Goal: Transaction & Acquisition: Obtain resource

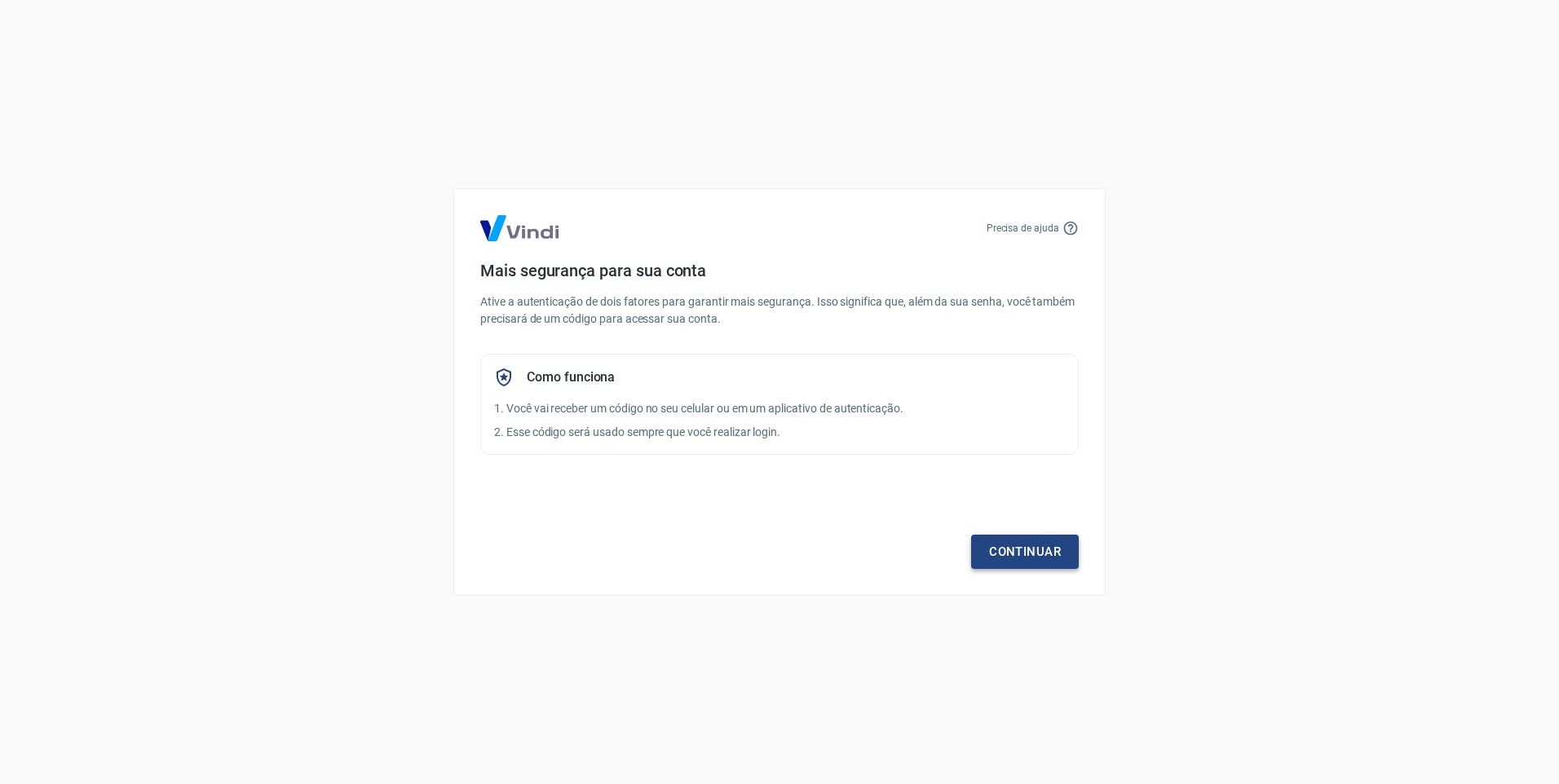
click at [1026, 561] on link "Continuar" at bounding box center [1025, 551] width 107 height 34
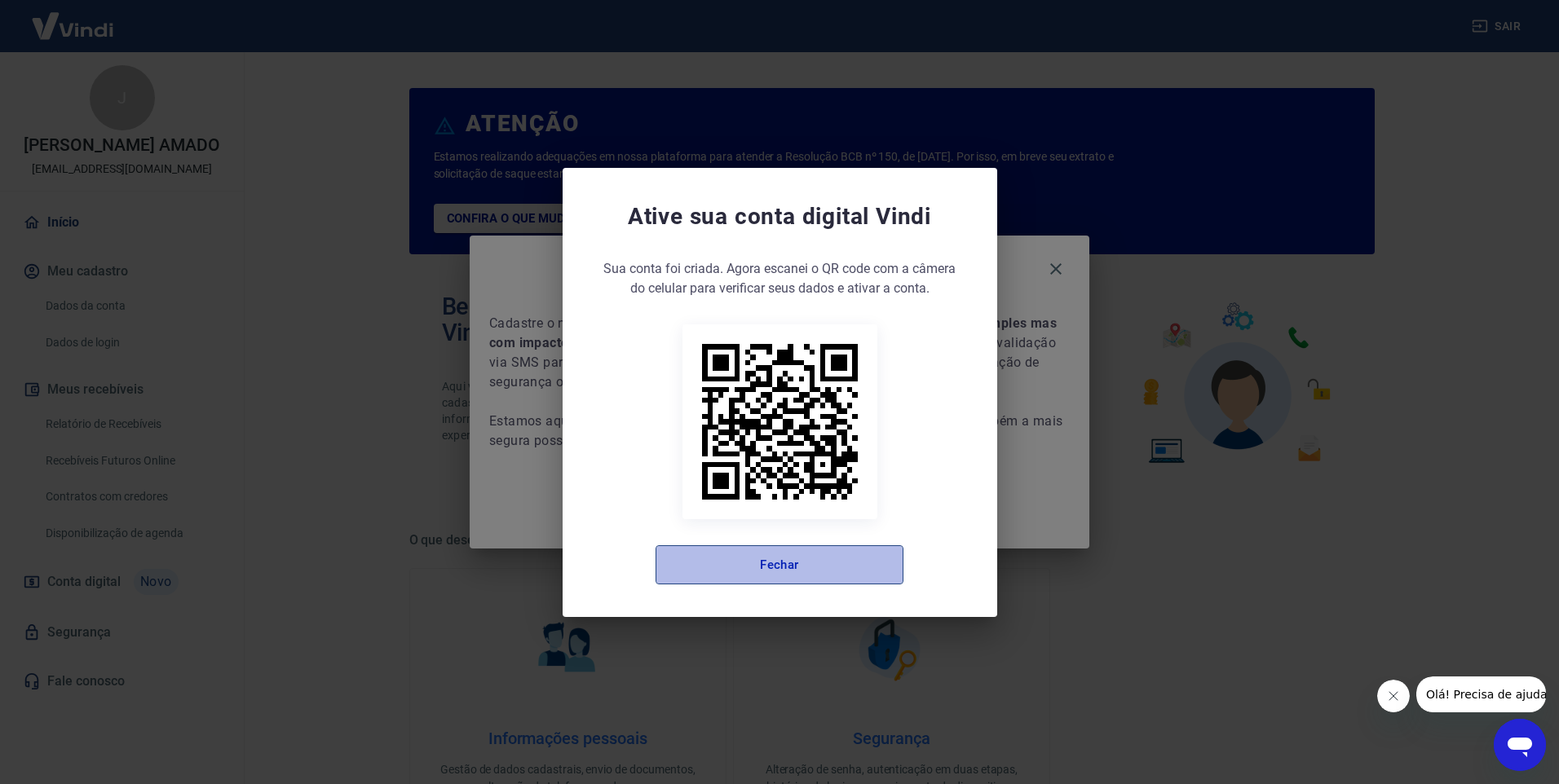
click at [764, 570] on button "Fechar" at bounding box center [780, 565] width 248 height 39
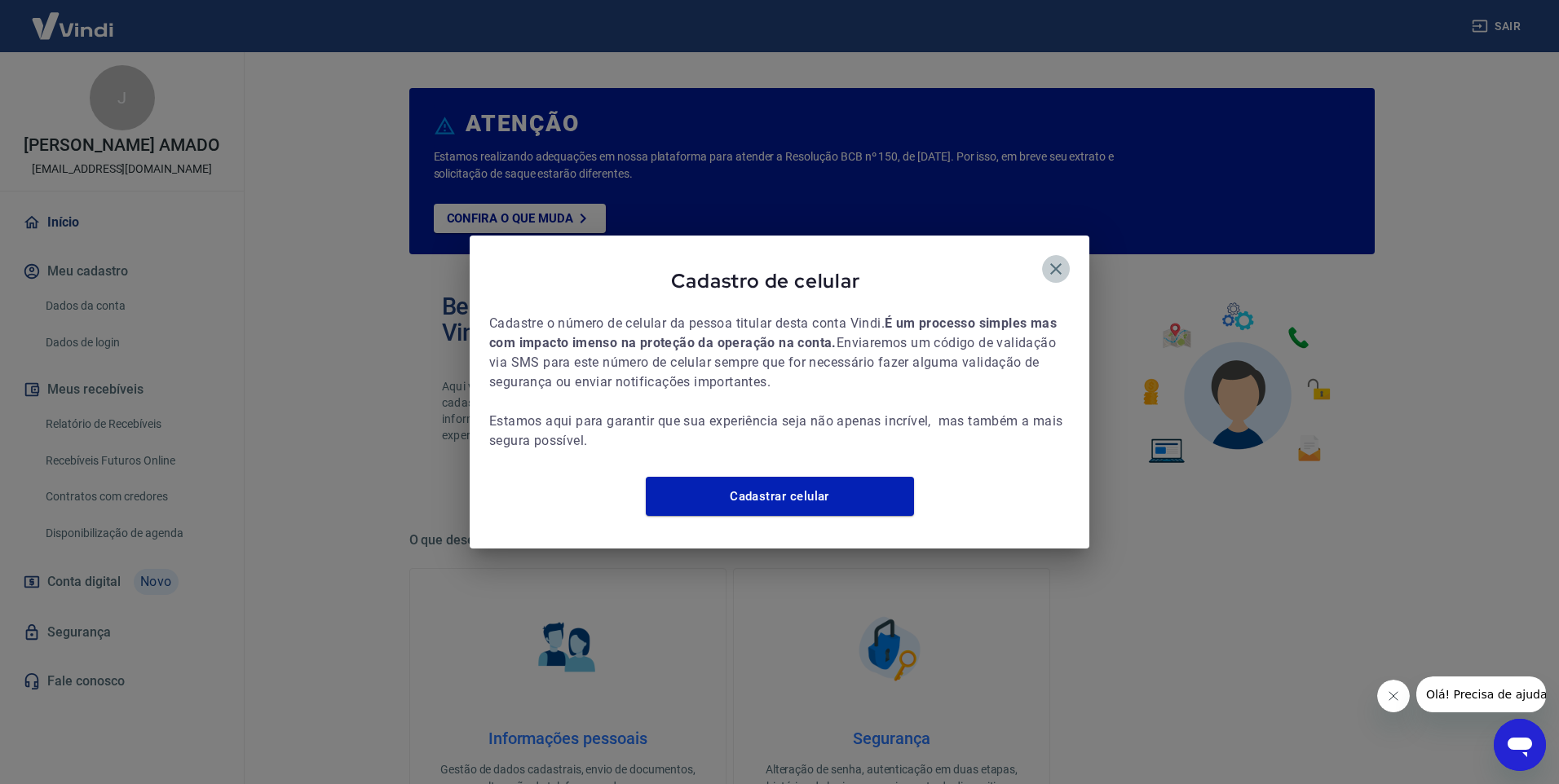
click at [1056, 259] on icon "button" at bounding box center [1055, 268] width 19 height 19
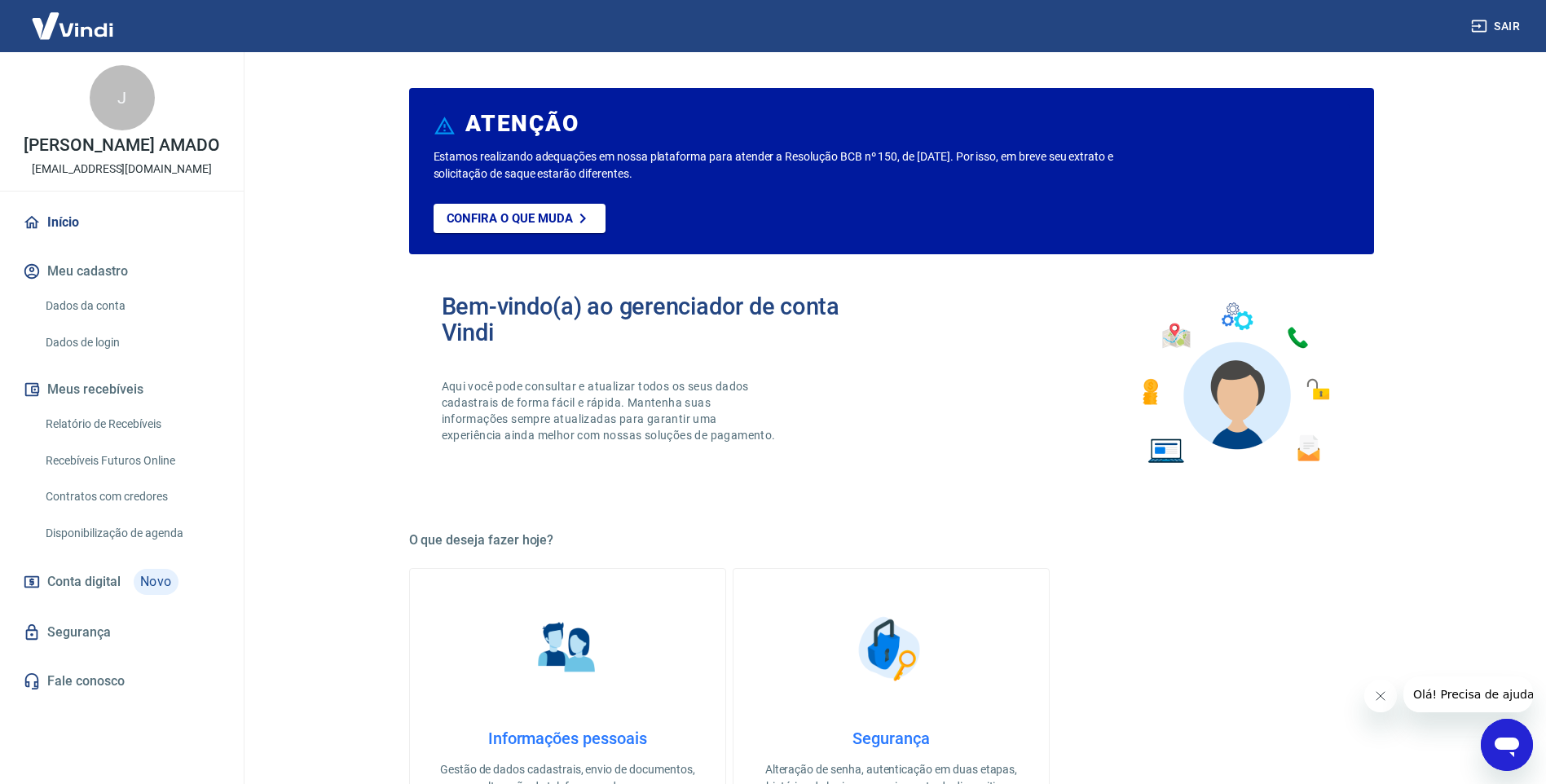
click at [91, 419] on link "Relatório de Recebíveis" at bounding box center [131, 424] width 185 height 33
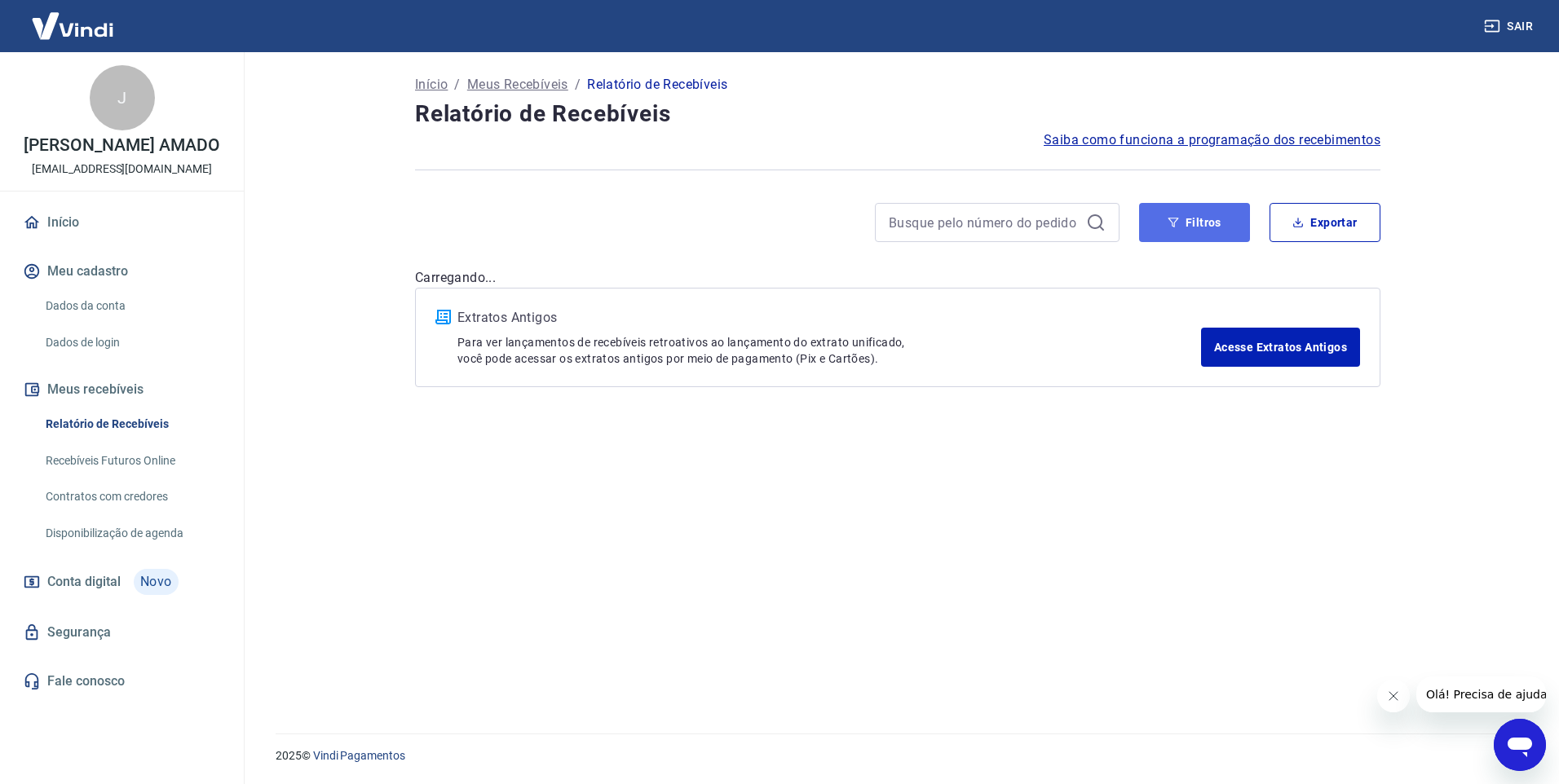
click at [1226, 224] on button "Filtros" at bounding box center [1195, 223] width 111 height 39
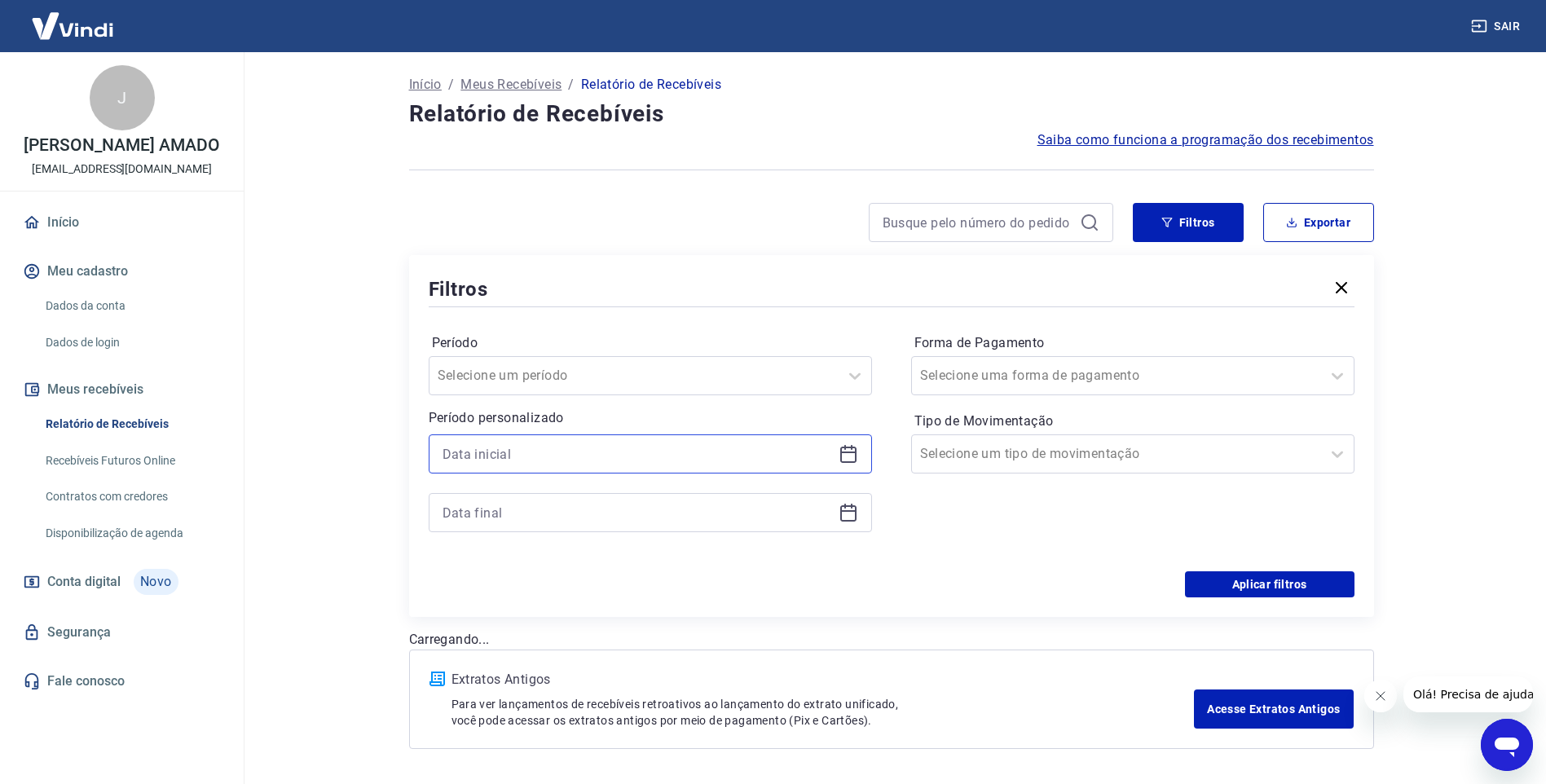
click at [532, 445] on input at bounding box center [637, 454] width 389 height 24
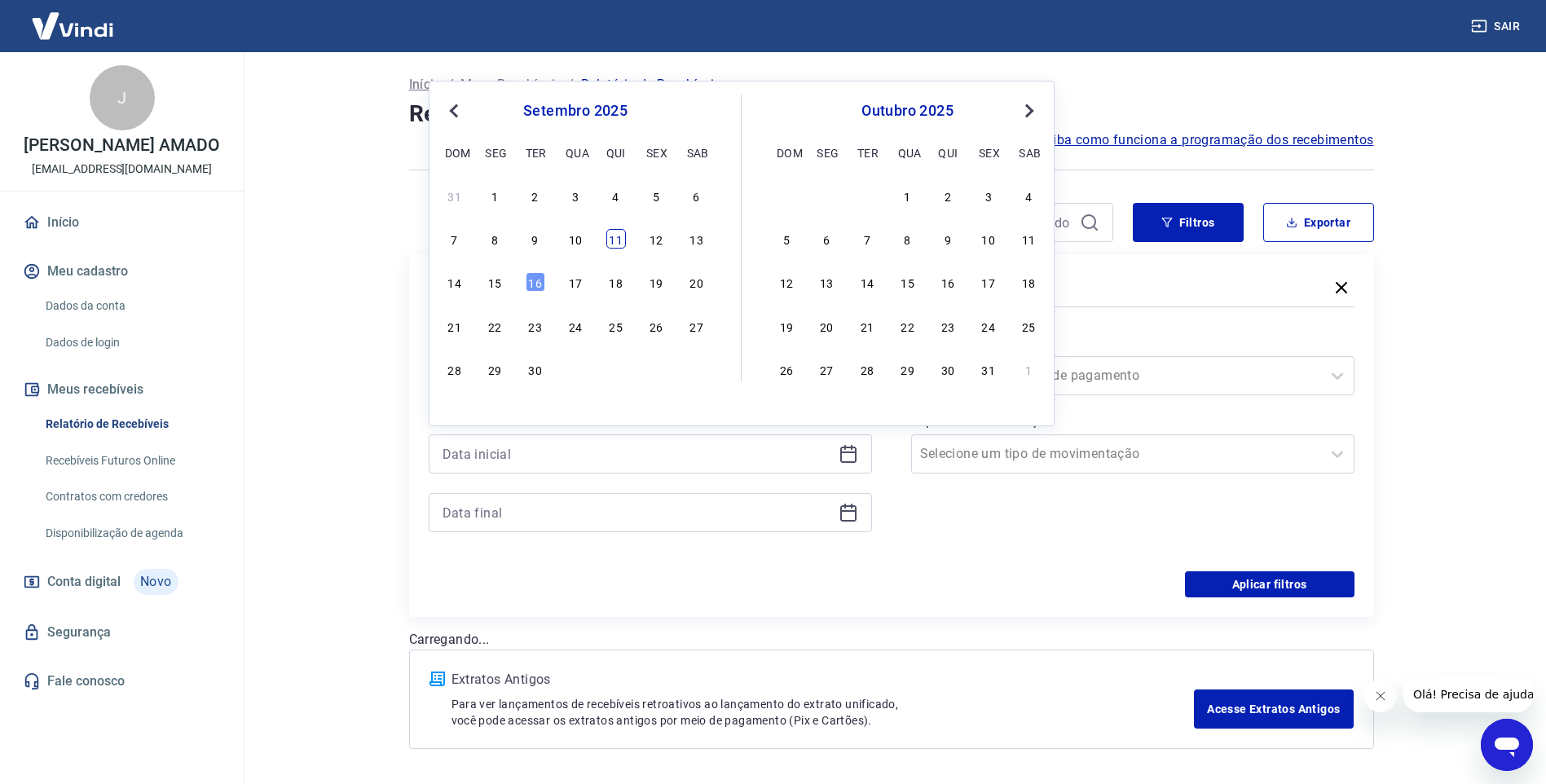
click at [612, 240] on div "11" at bounding box center [616, 239] width 19 height 19
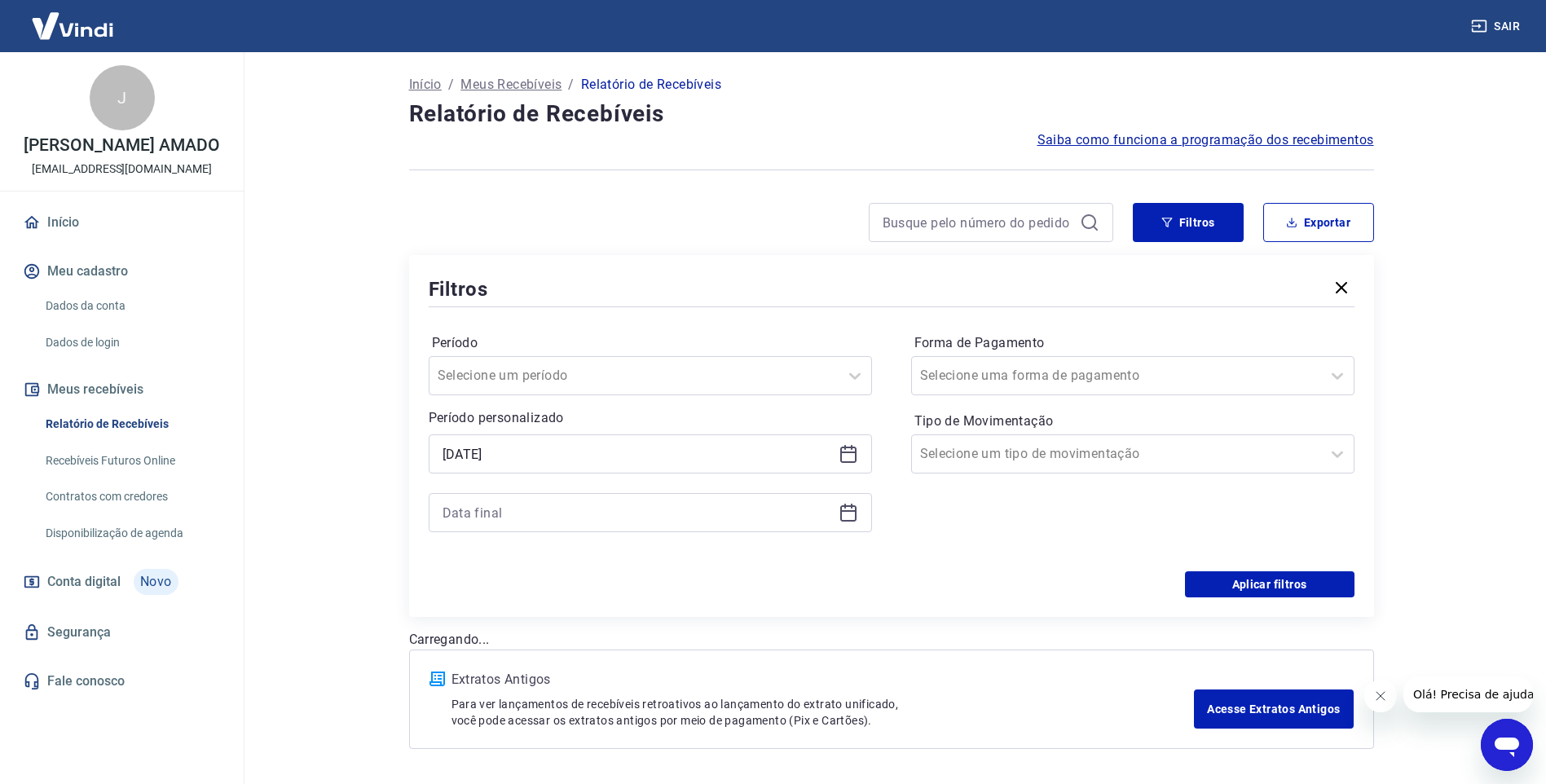
type input "[DATE]"
click at [513, 533] on div "Período Selecione um período Período personalizado Selected date: [DATE] [DATE]" at bounding box center [651, 441] width 444 height 222
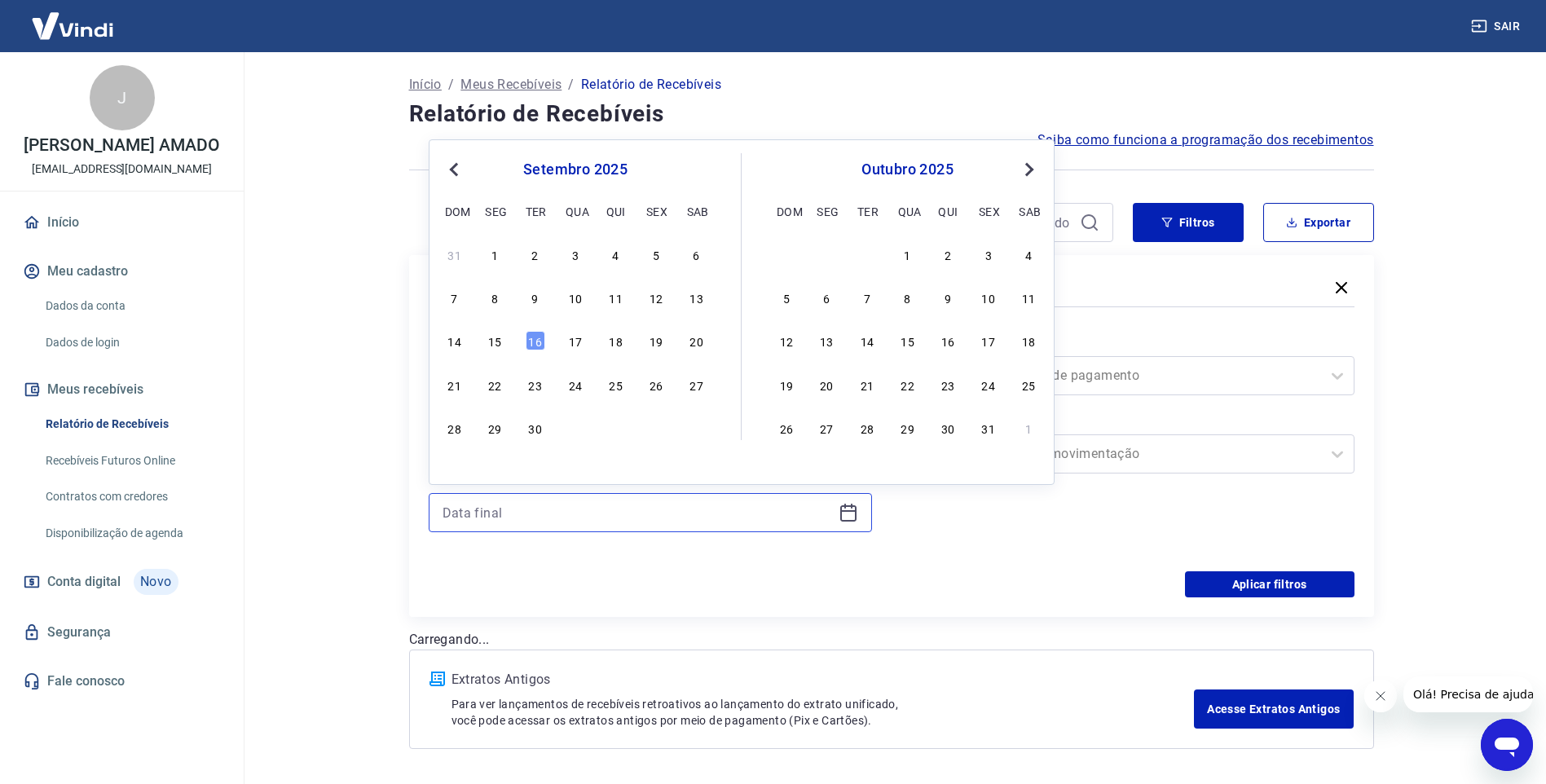
click at [513, 506] on input at bounding box center [637, 512] width 389 height 24
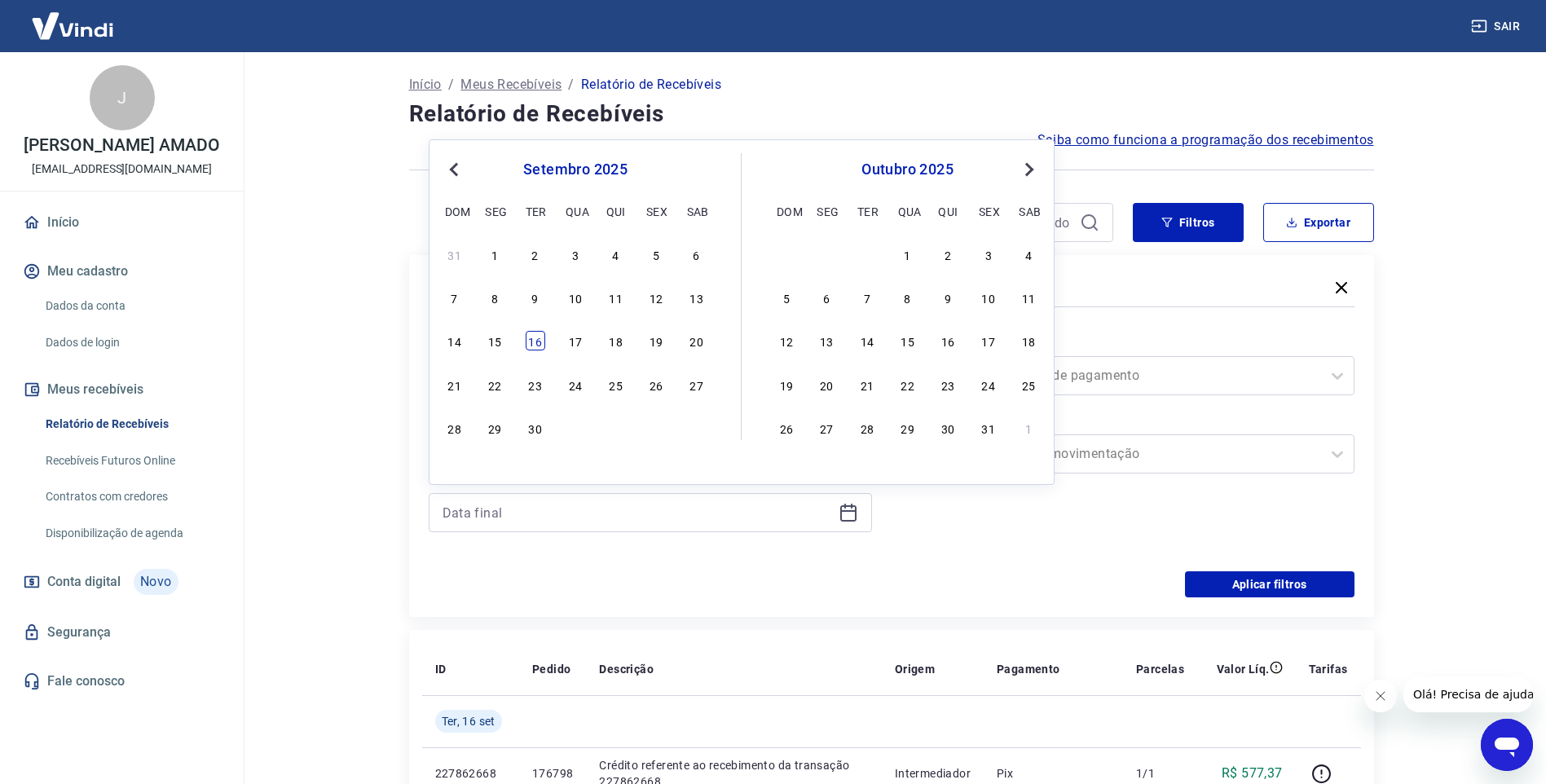
click at [539, 345] on div "16" at bounding box center [535, 340] width 19 height 19
type input "[DATE]"
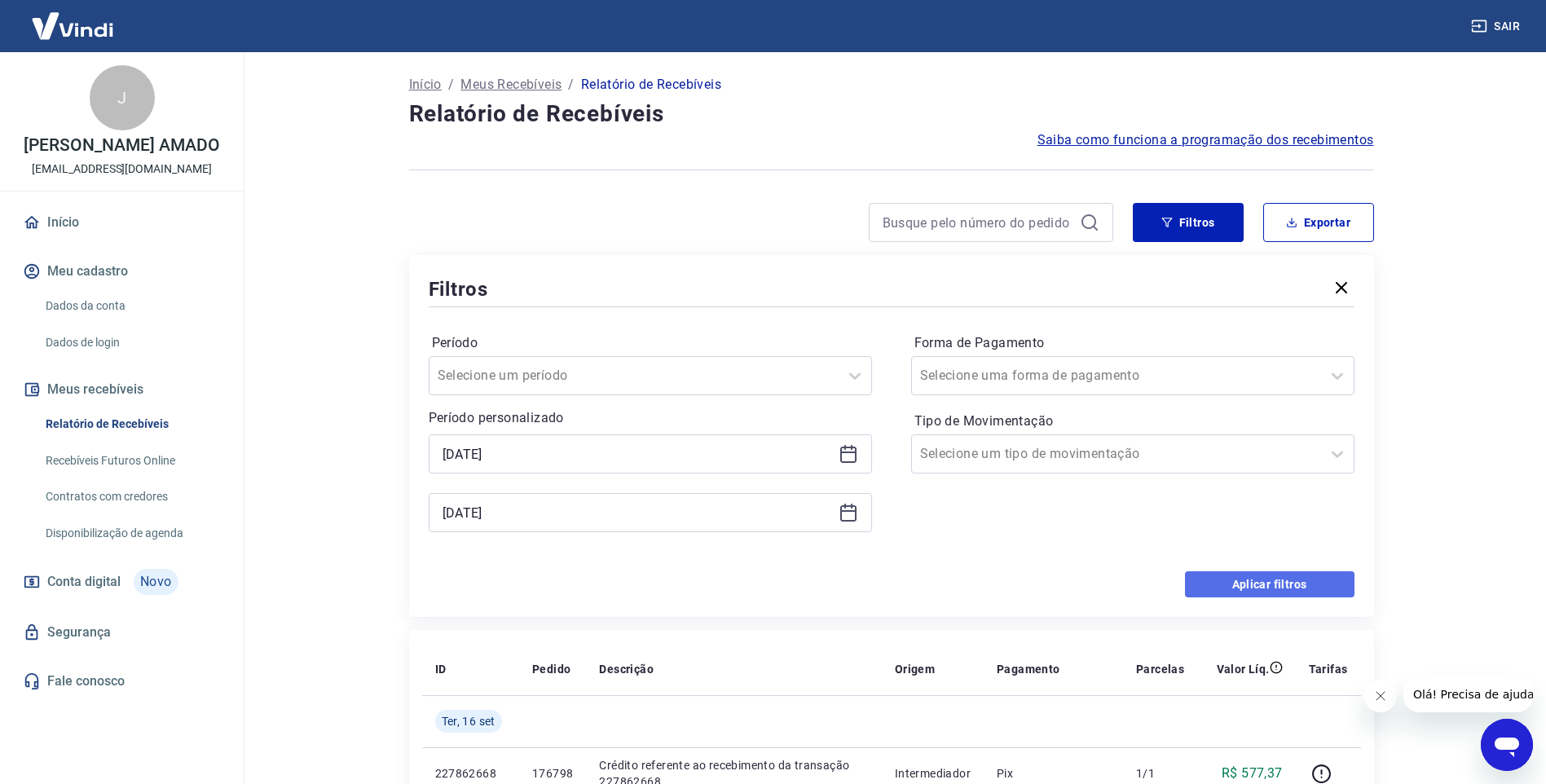
click at [1297, 588] on button "Aplicar filtros" at bounding box center [1270, 584] width 169 height 26
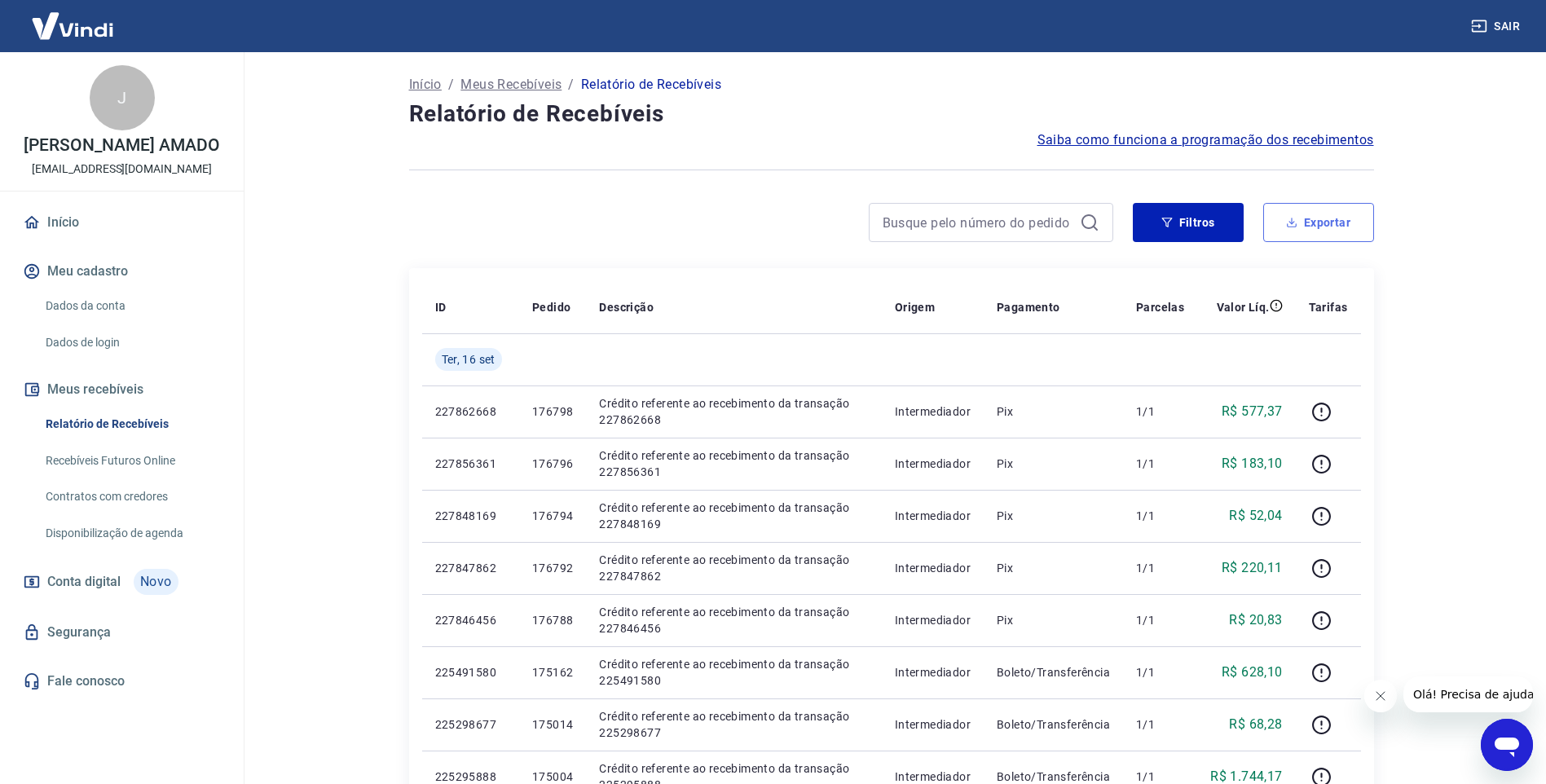
click at [1335, 230] on button "Exportar" at bounding box center [1319, 223] width 111 height 39
type input "[DATE]"
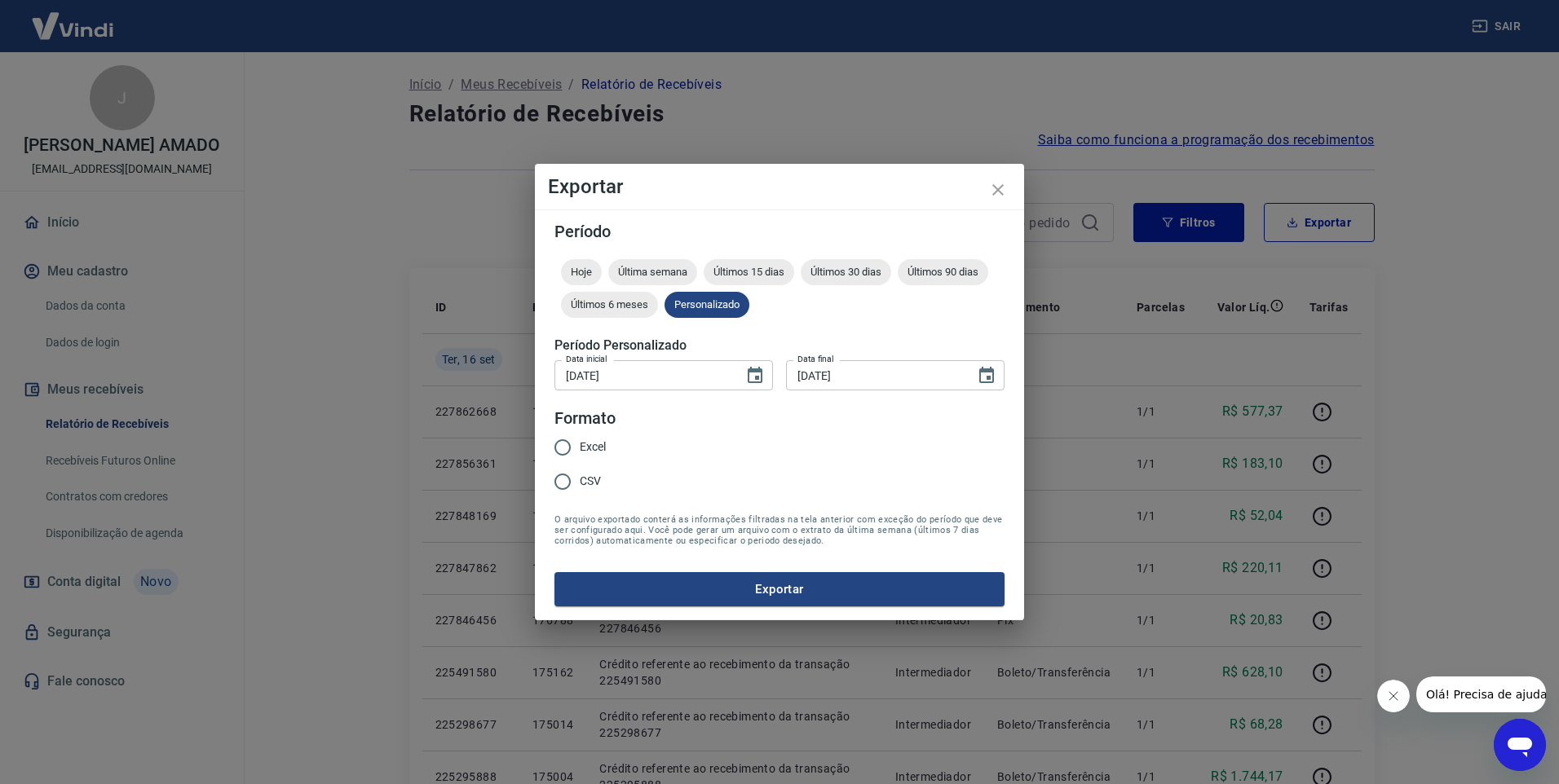
click at [572, 442] on input "Excel" at bounding box center [562, 447] width 34 height 34
radio input "true"
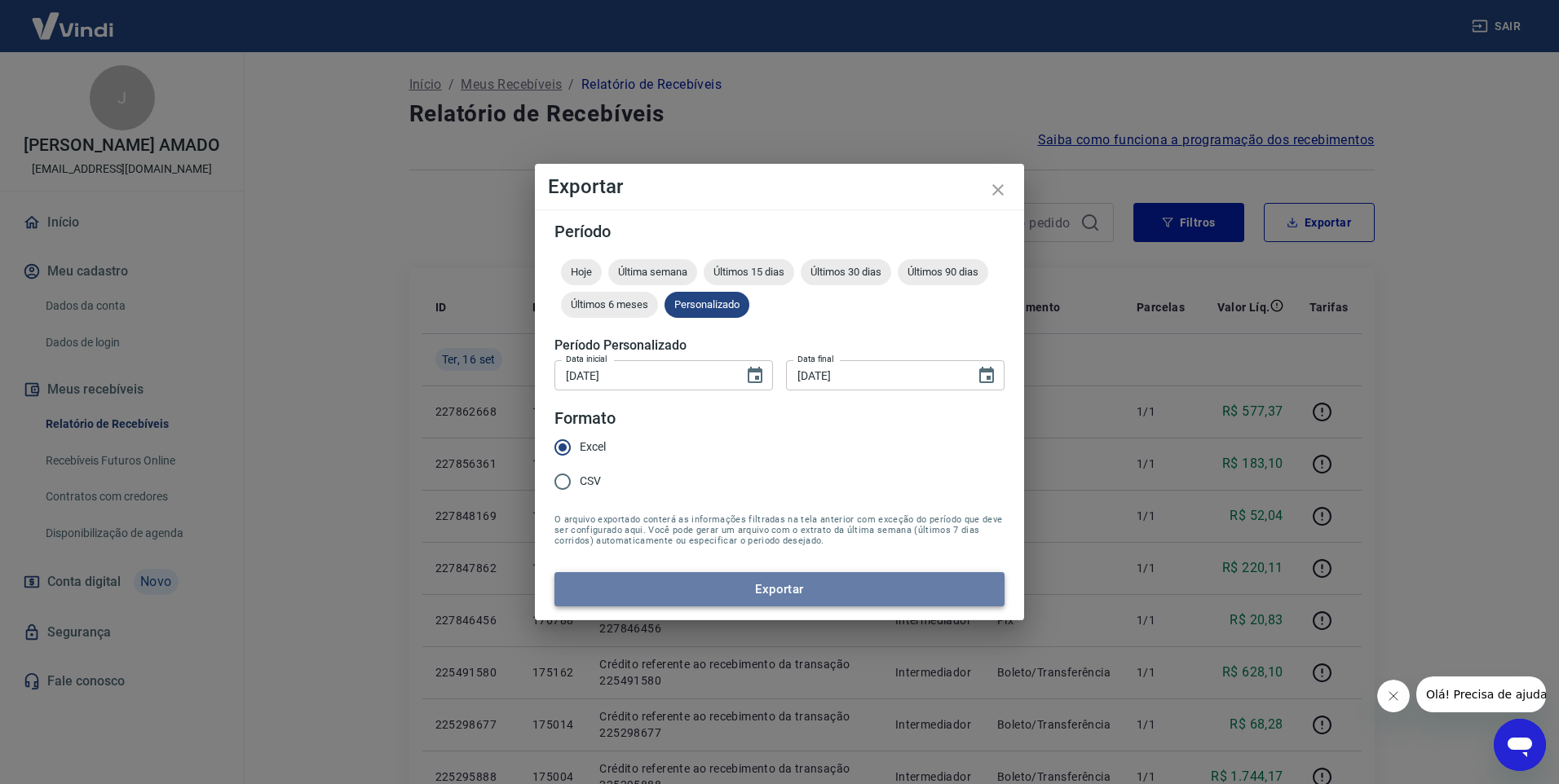
click at [816, 589] on button "Exportar" at bounding box center [780, 589] width 450 height 34
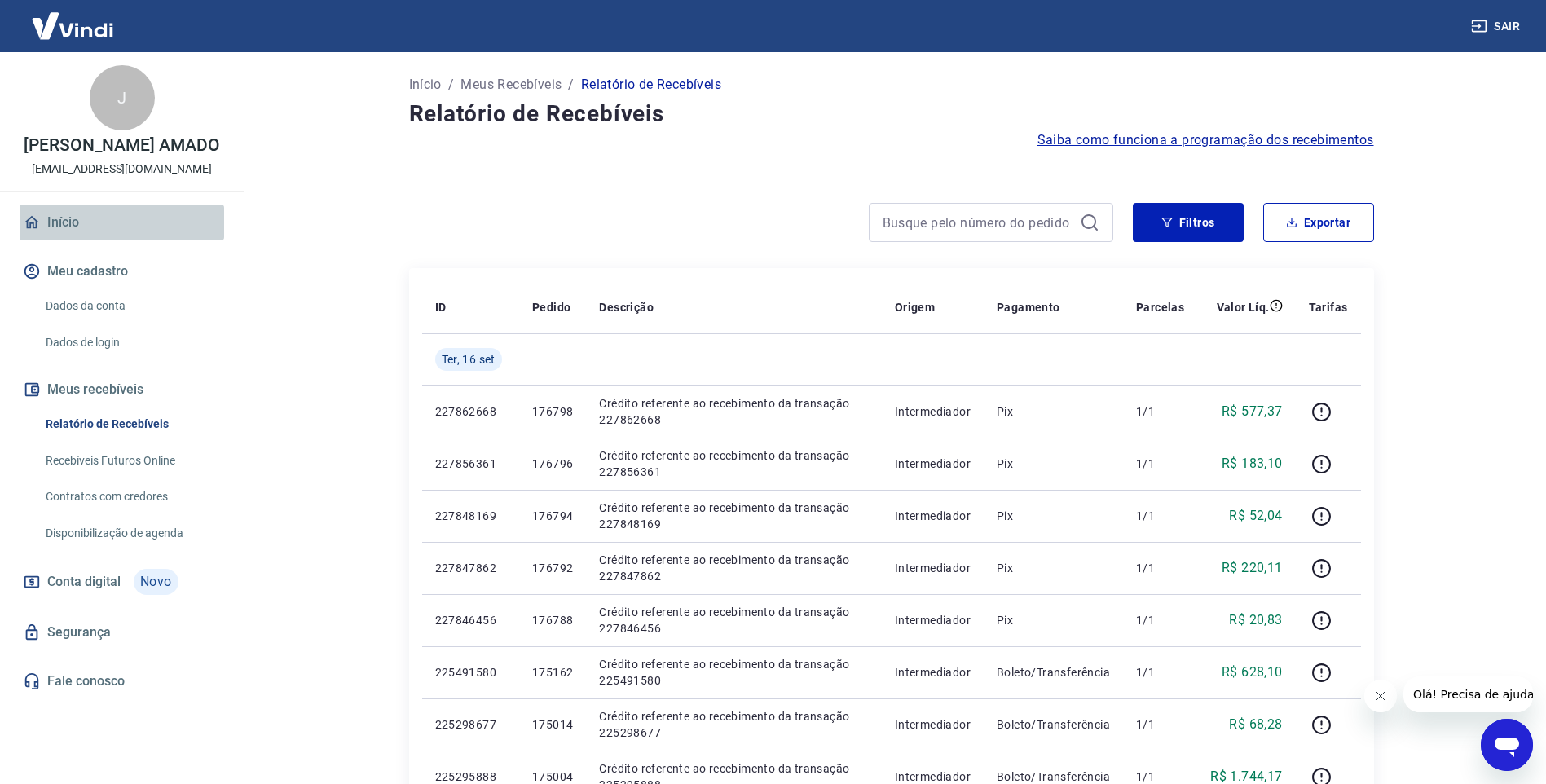
click at [79, 214] on link "Início" at bounding box center [121, 222] width 204 height 36
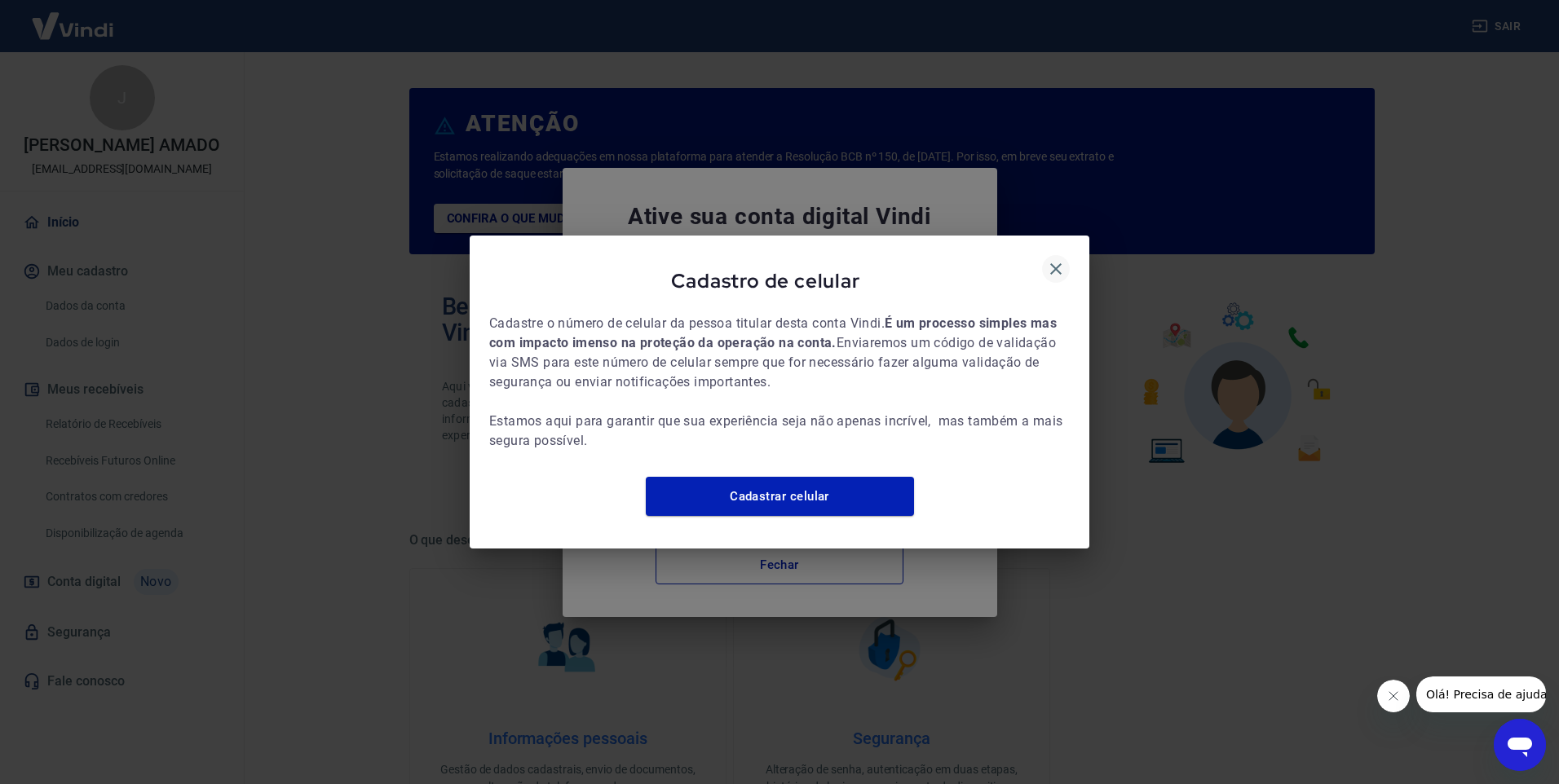
click at [1052, 263] on icon "button" at bounding box center [1056, 269] width 11 height 11
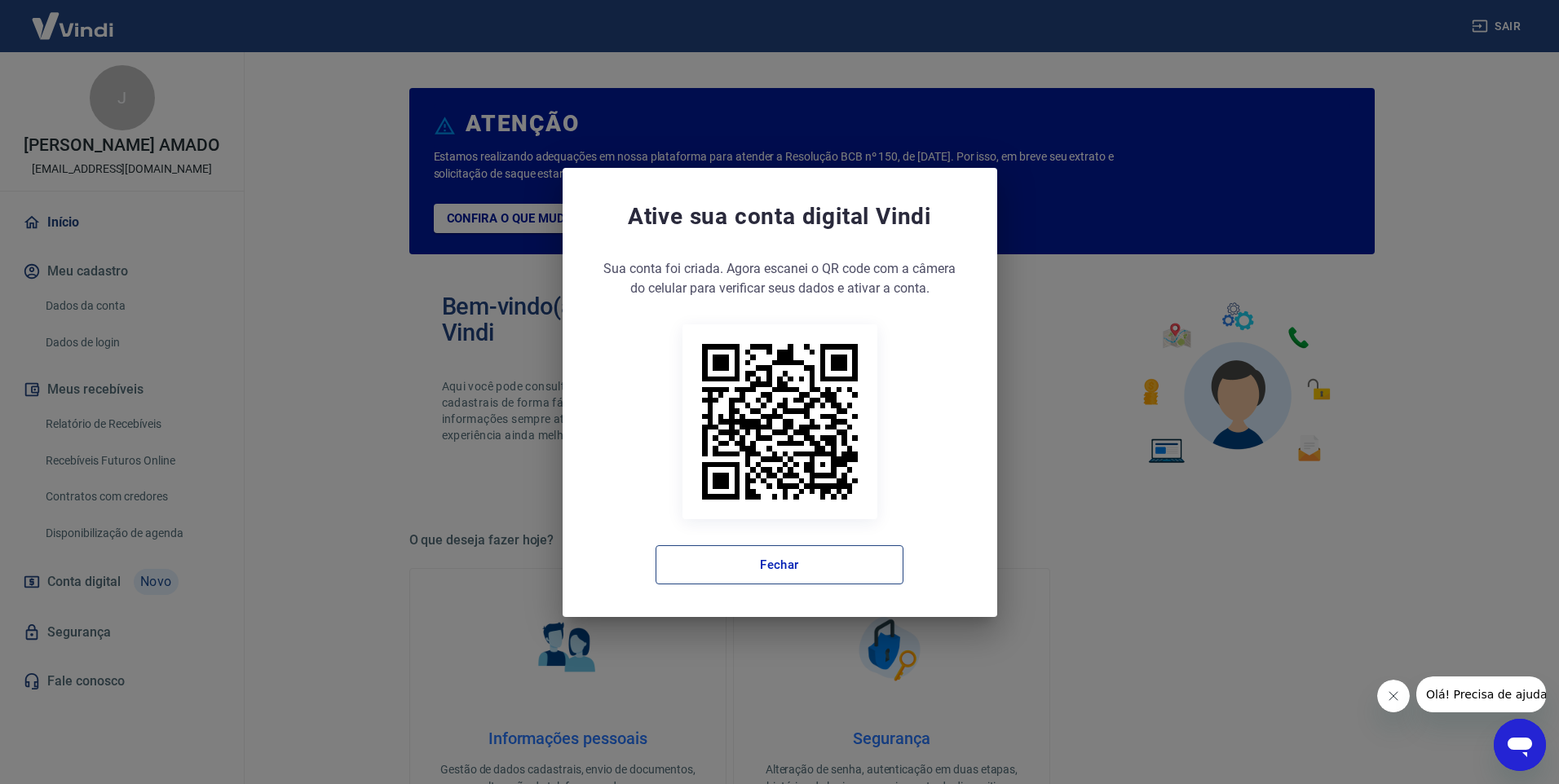
click at [805, 561] on button "Fechar" at bounding box center [780, 565] width 248 height 39
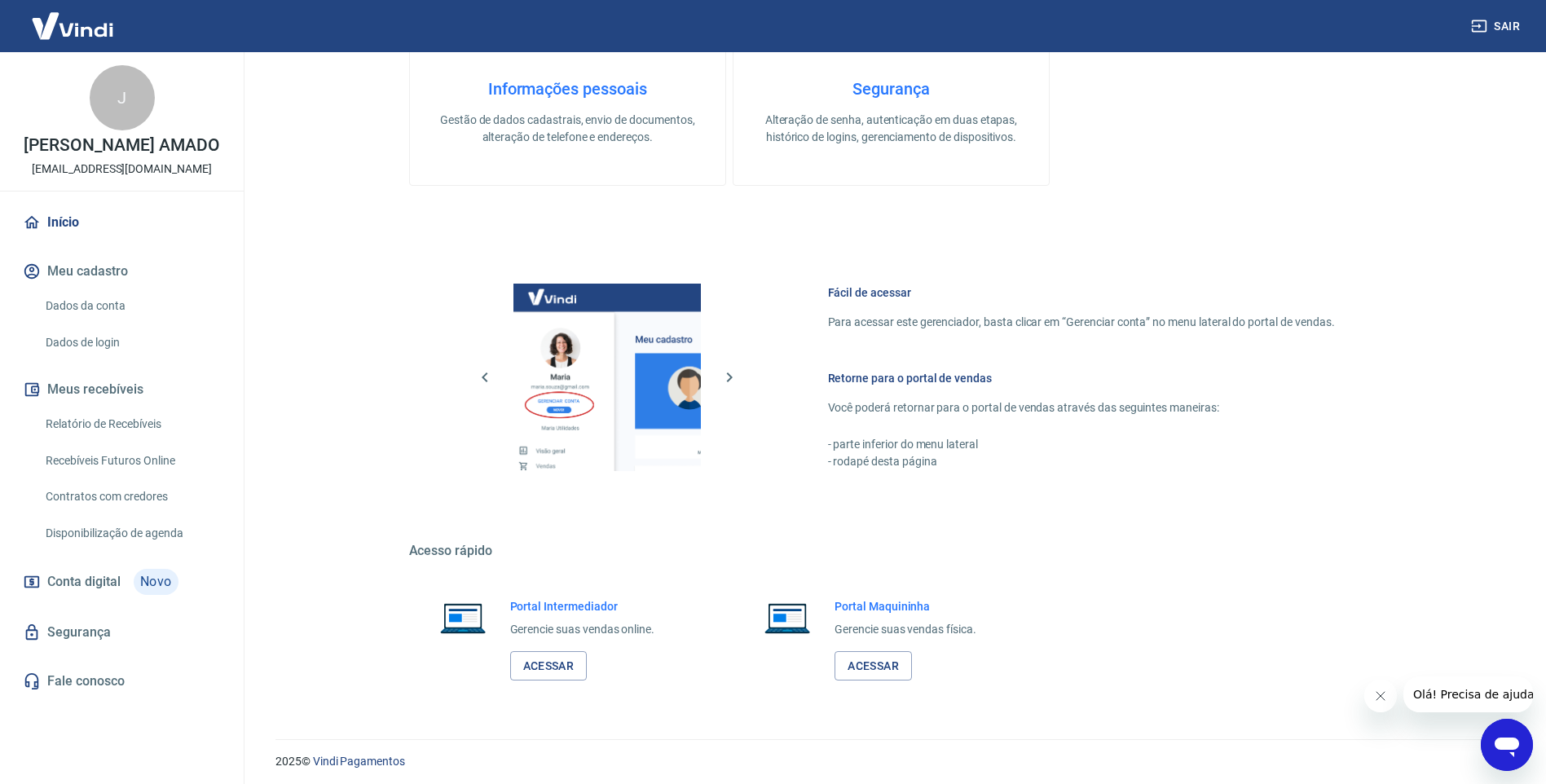
scroll to position [655, 0]
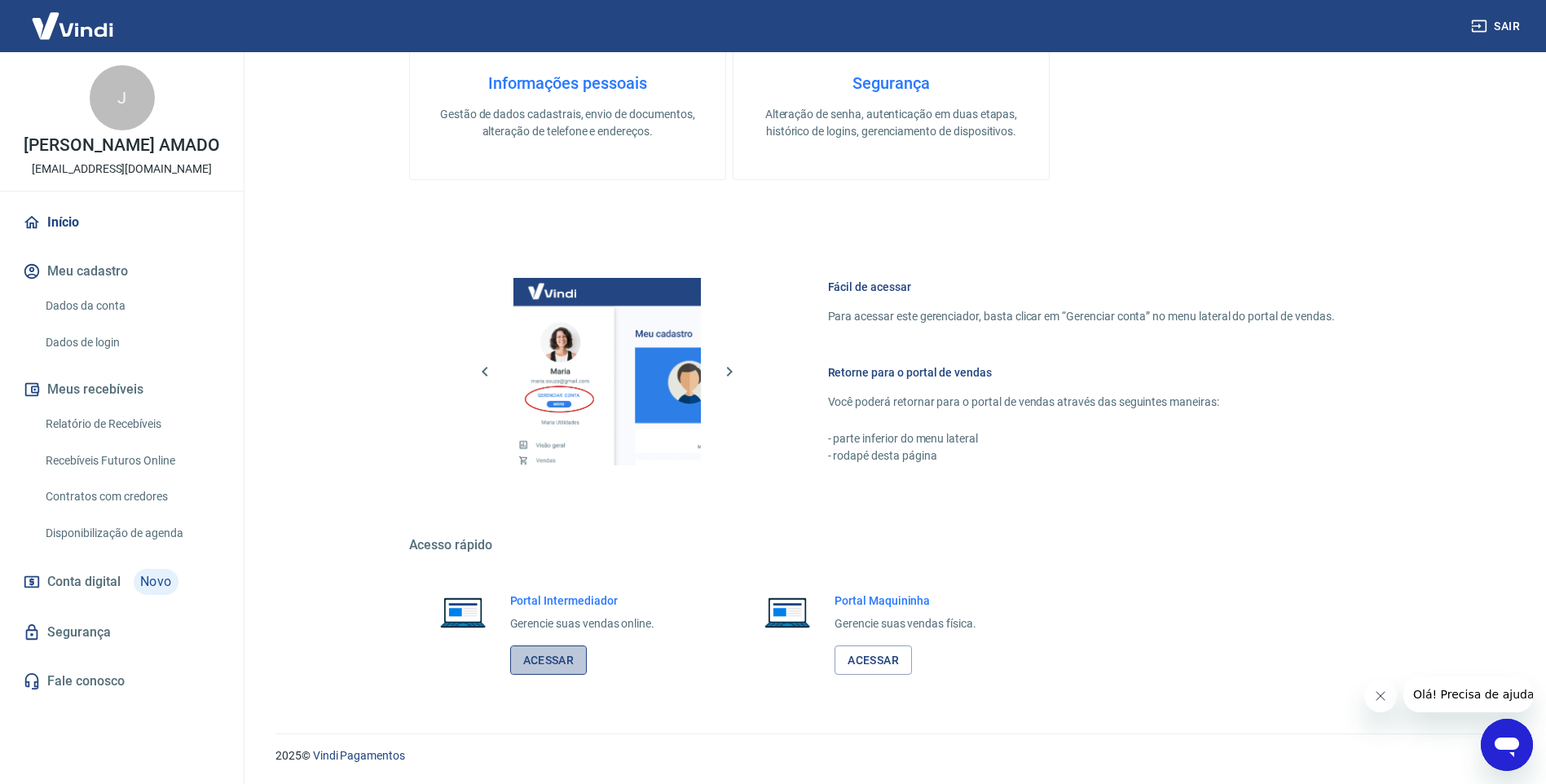
click at [535, 663] on link "Acessar" at bounding box center [549, 660] width 78 height 31
